Goal: Task Accomplishment & Management: Use online tool/utility

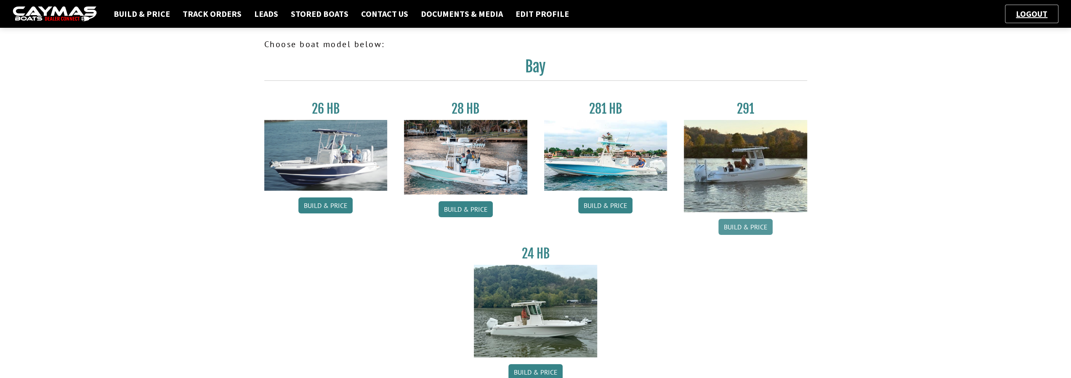
click at [745, 228] on link "Build & Price" at bounding box center [745, 227] width 54 height 16
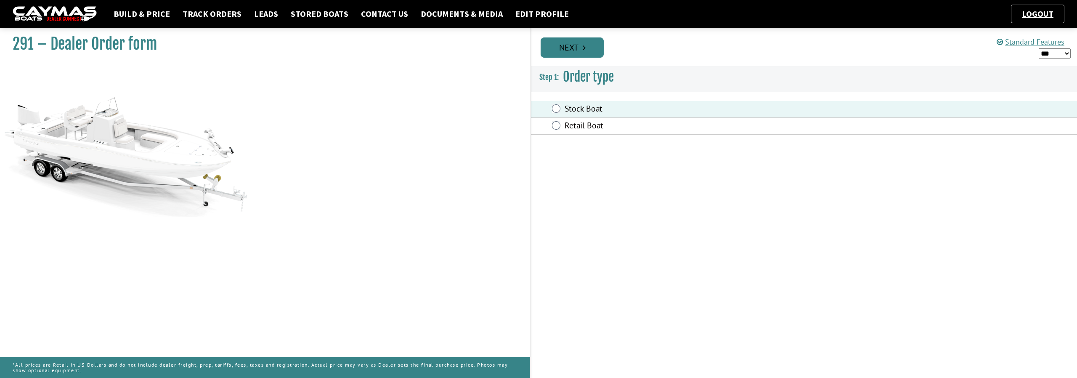
click at [588, 53] on link "Next" at bounding box center [572, 47] width 63 height 20
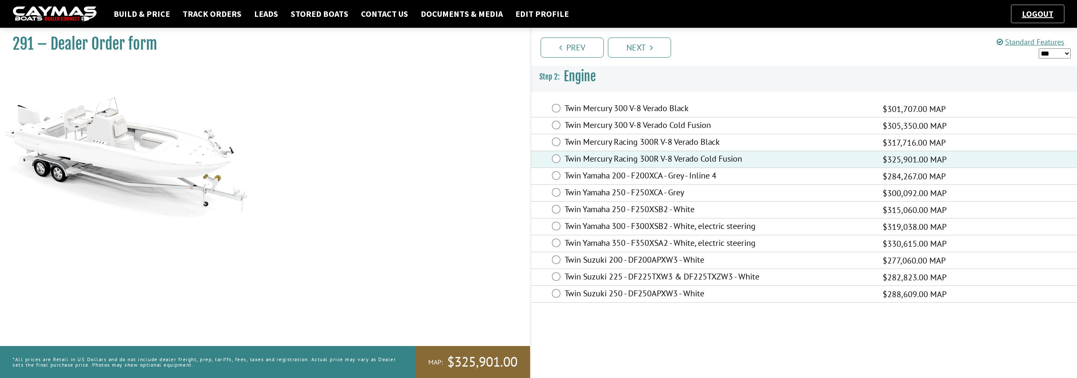
click at [1067, 52] on select "*** ****** ******" at bounding box center [1055, 53] width 32 height 11
click at [634, 51] on link "Next" at bounding box center [639, 47] width 63 height 20
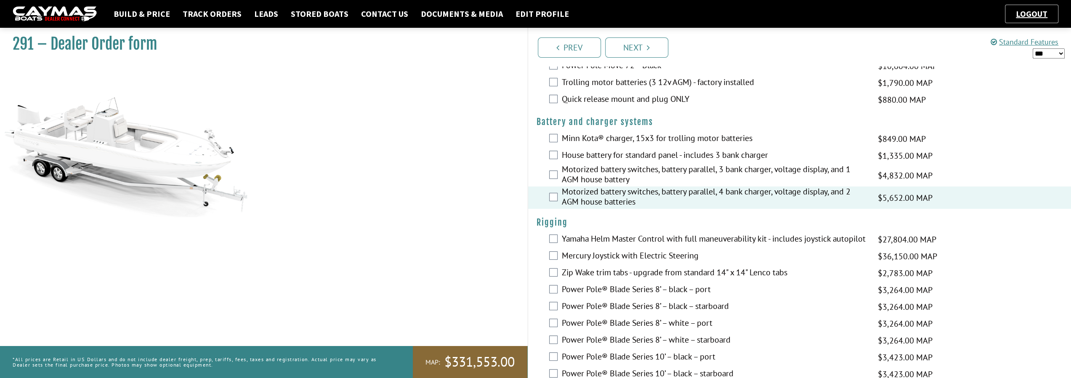
scroll to position [126, 0]
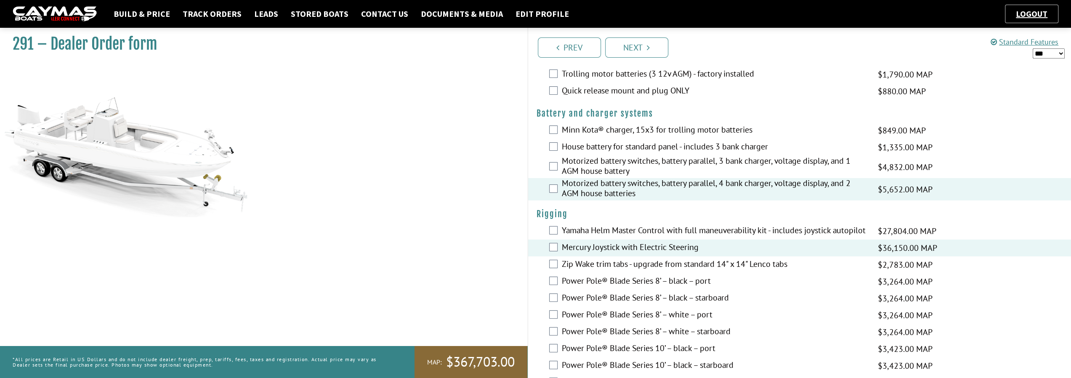
click at [1061, 53] on select "*** ****** ******" at bounding box center [1048, 53] width 32 height 11
select select "*"
click at [1032, 48] on select "*** ****** ******" at bounding box center [1048, 53] width 32 height 11
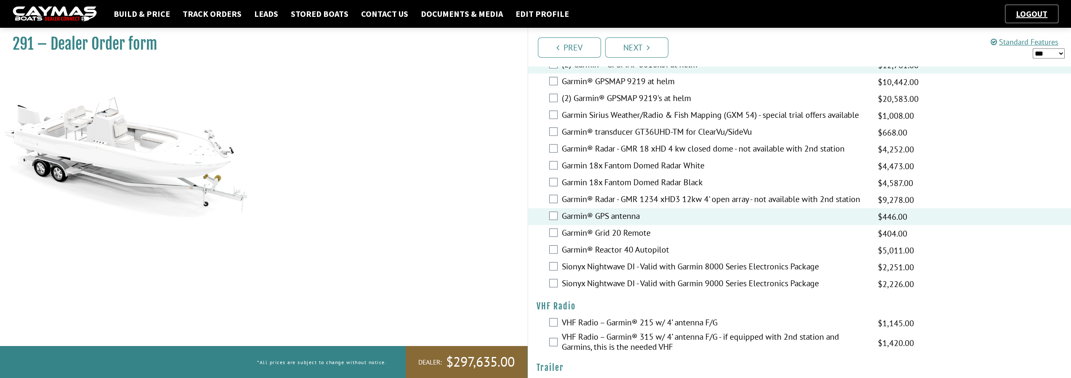
scroll to position [2005, 0]
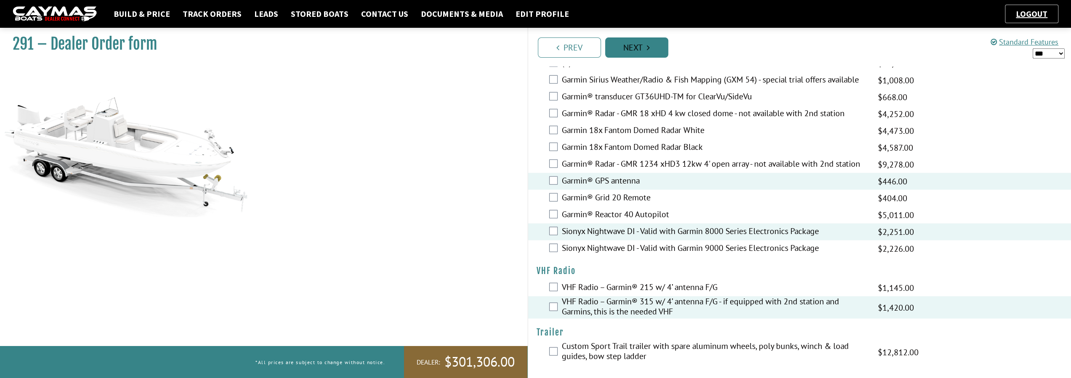
click at [639, 53] on link "Next" at bounding box center [636, 47] width 63 height 20
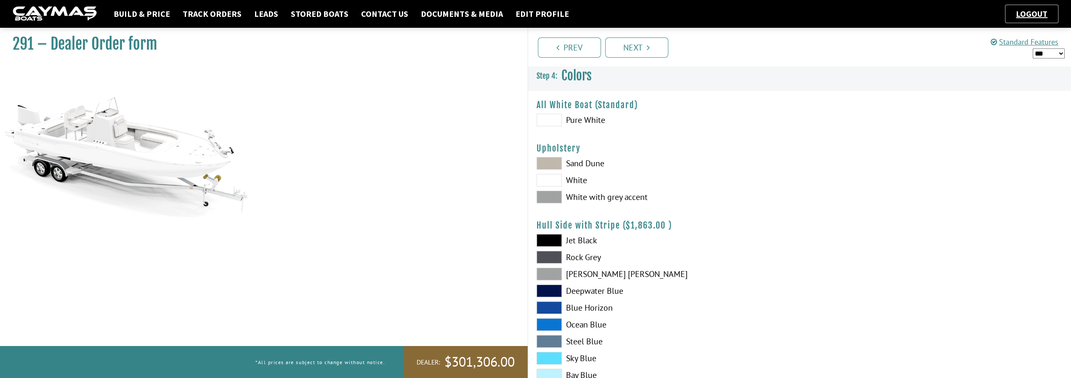
scroll to position [42, 0]
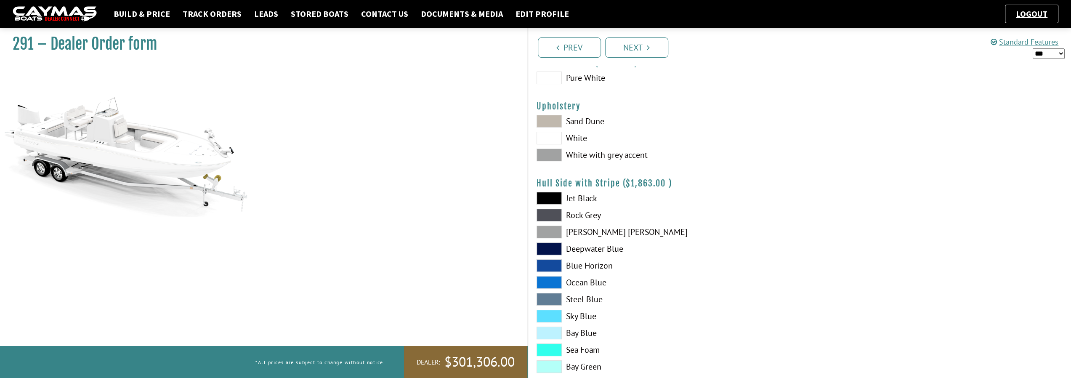
click at [554, 157] on span at bounding box center [548, 155] width 25 height 13
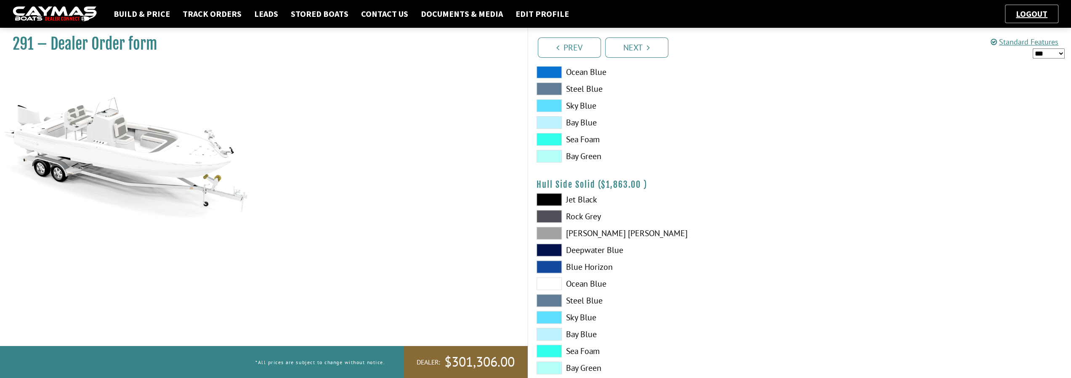
scroll to position [294, 0]
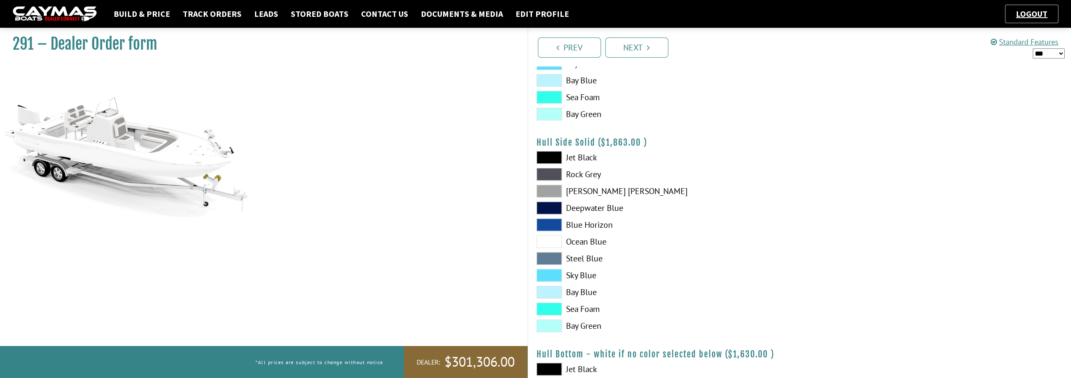
click at [553, 177] on span at bounding box center [548, 174] width 25 height 13
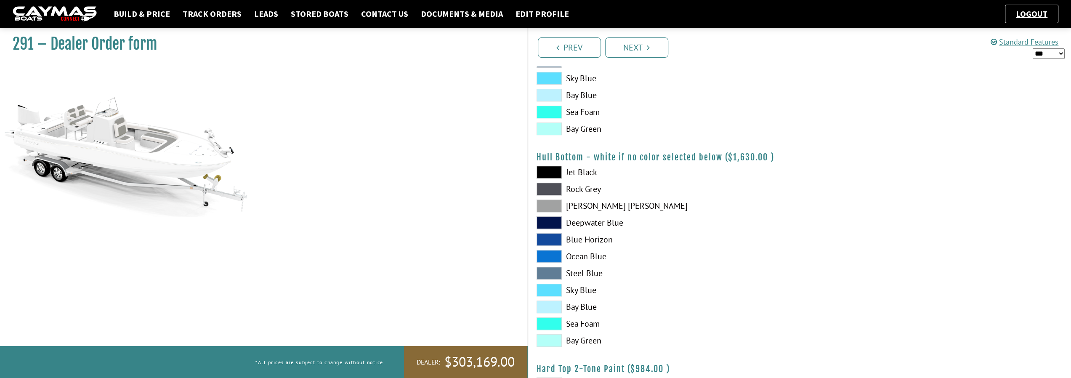
scroll to position [505, 0]
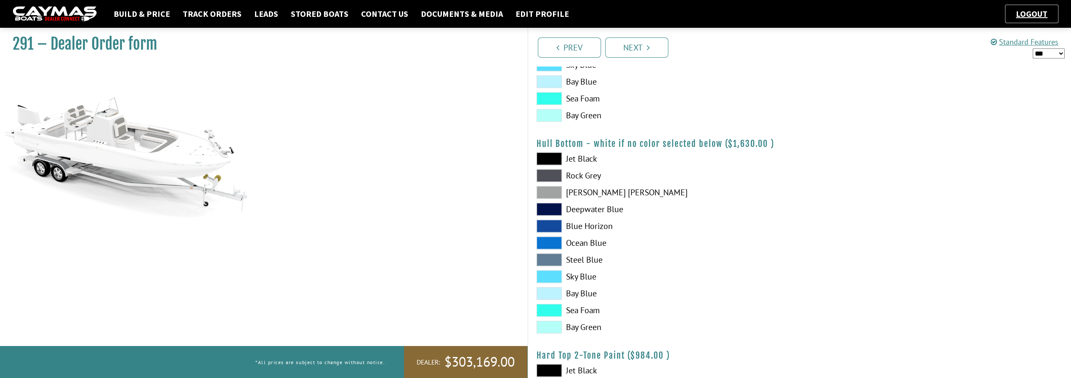
click at [553, 177] on span at bounding box center [548, 175] width 25 height 13
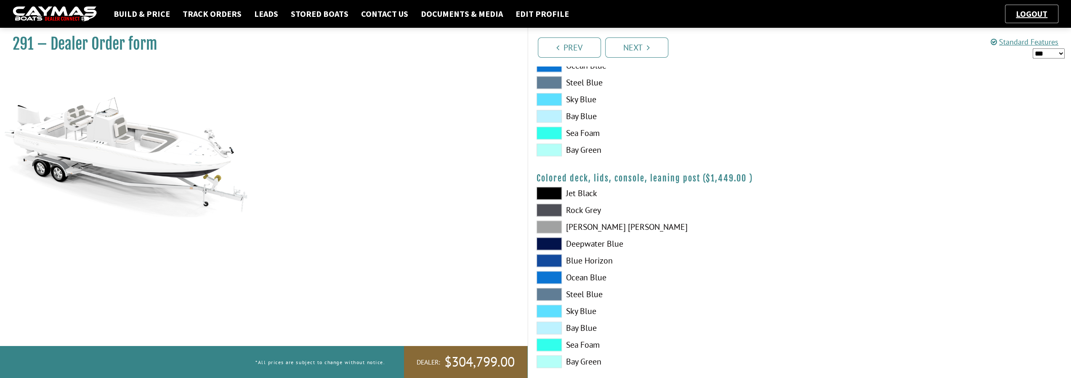
scroll to position [907, 0]
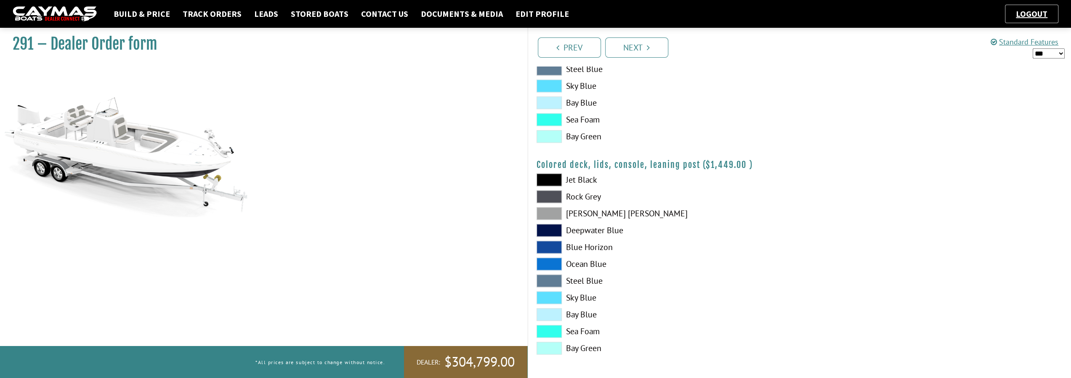
click at [554, 214] on span at bounding box center [548, 213] width 25 height 13
click at [647, 54] on link "Next" at bounding box center [636, 47] width 63 height 20
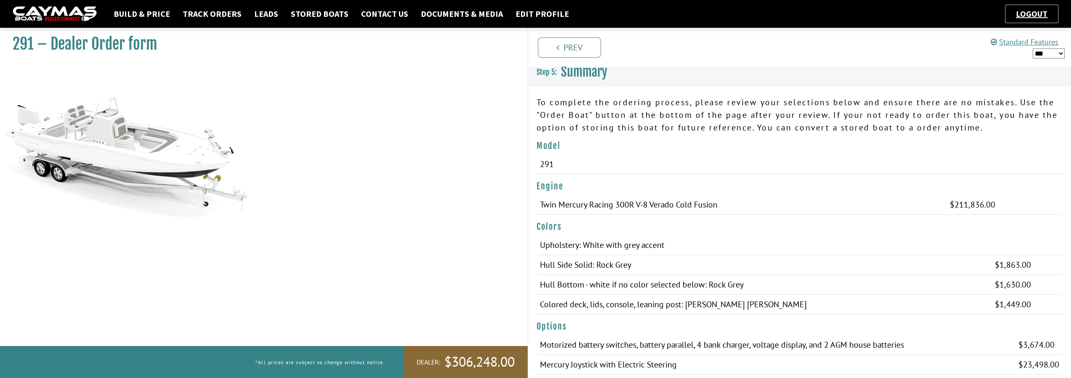
scroll to position [0, 0]
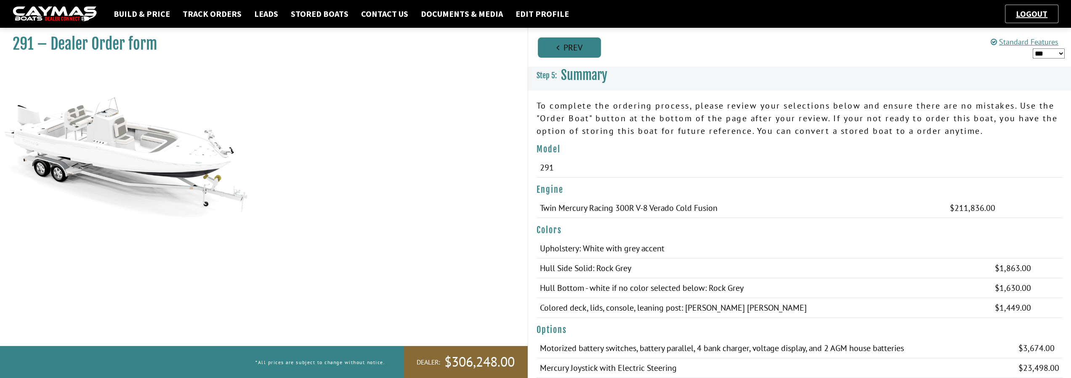
click at [580, 48] on link "Prev" at bounding box center [569, 47] width 63 height 20
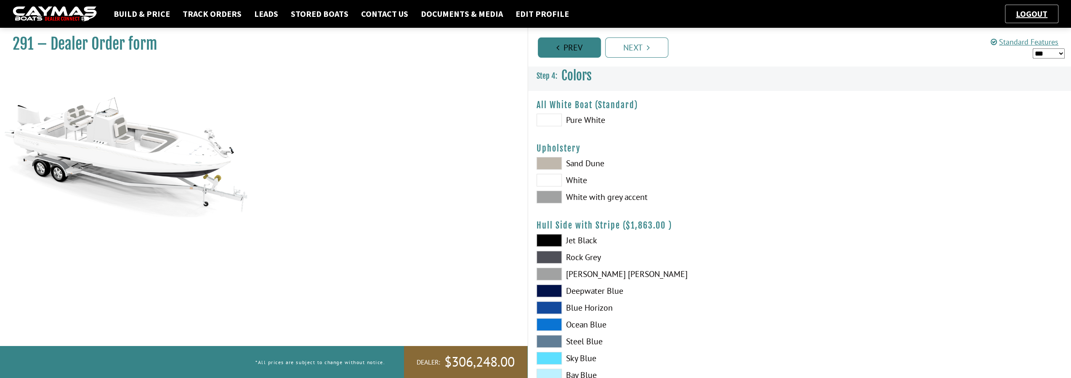
click at [580, 48] on link "Prev" at bounding box center [569, 47] width 63 height 20
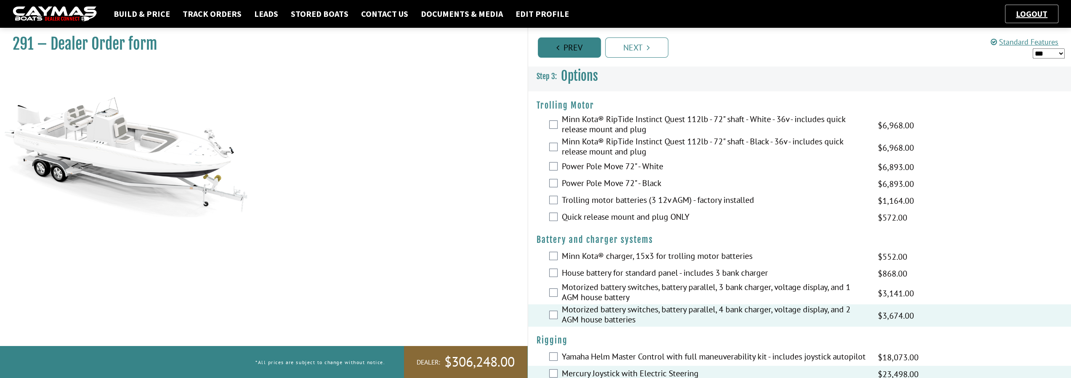
click at [580, 48] on link "Prev" at bounding box center [569, 47] width 63 height 20
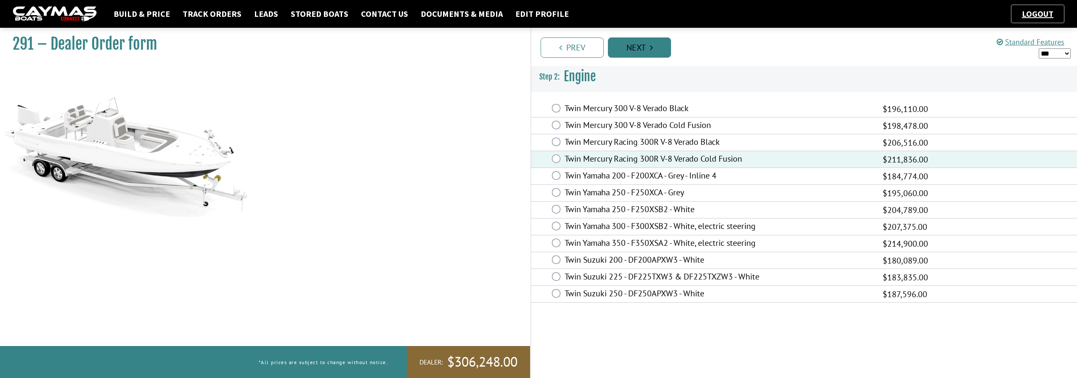
click at [639, 50] on link "Next" at bounding box center [639, 47] width 63 height 20
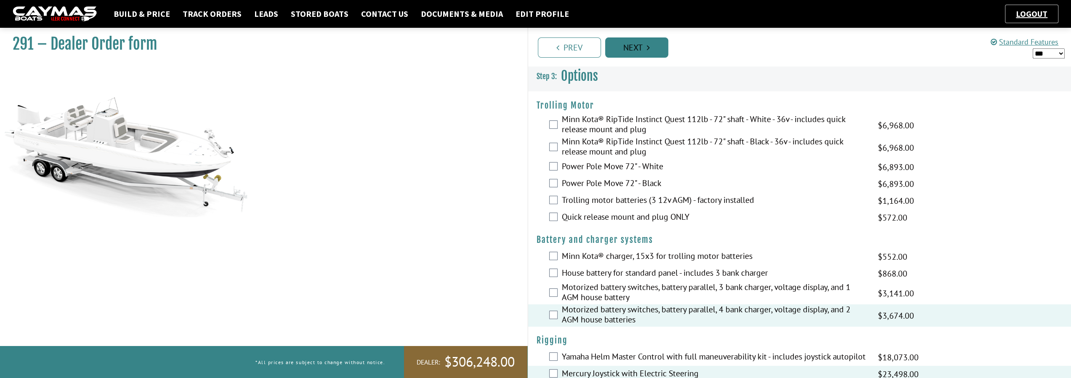
click at [639, 50] on link "Next" at bounding box center [636, 47] width 63 height 20
